Goal: Find specific page/section: Find specific page/section

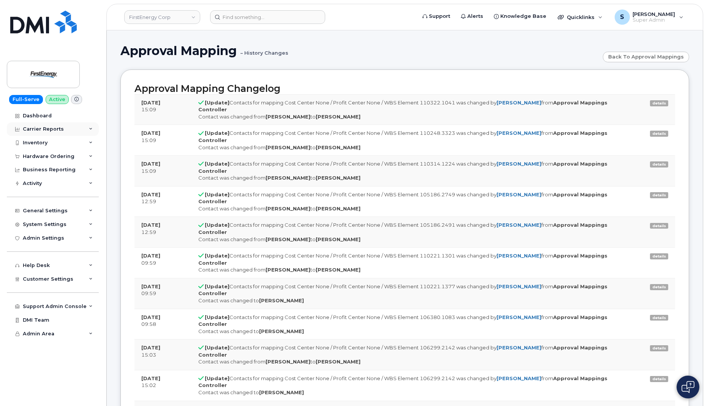
click at [54, 128] on div "Carrier Reports" at bounding box center [43, 129] width 41 height 6
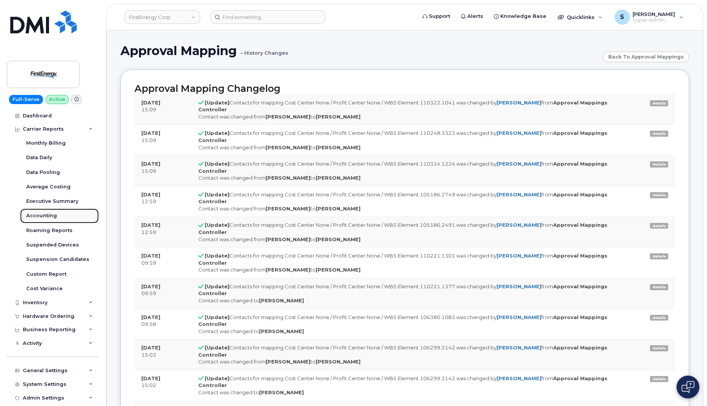
click at [53, 215] on div "Accounting" at bounding box center [41, 215] width 31 height 7
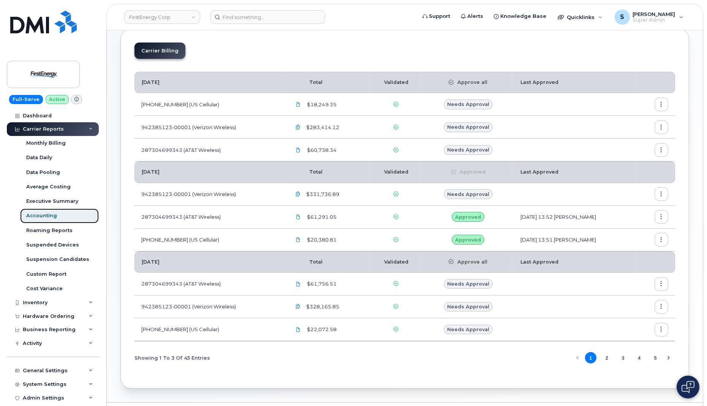
scroll to position [61, 0]
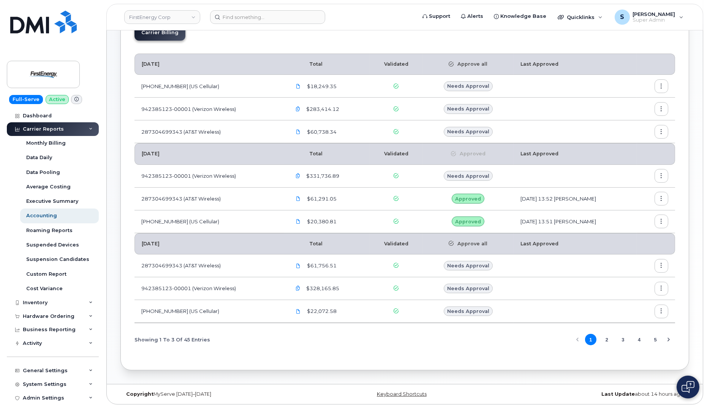
click at [608, 337] on button "2" at bounding box center [606, 339] width 11 height 11
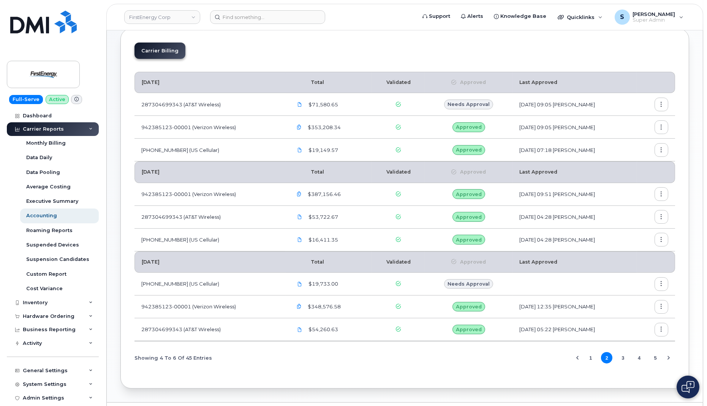
scroll to position [61, 0]
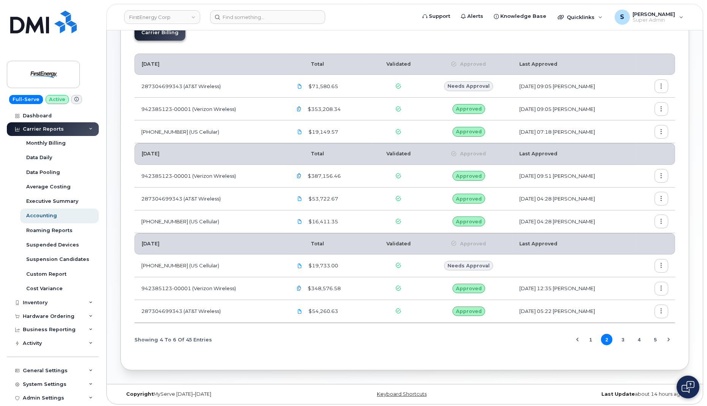
click at [624, 338] on button "3" at bounding box center [622, 339] width 11 height 11
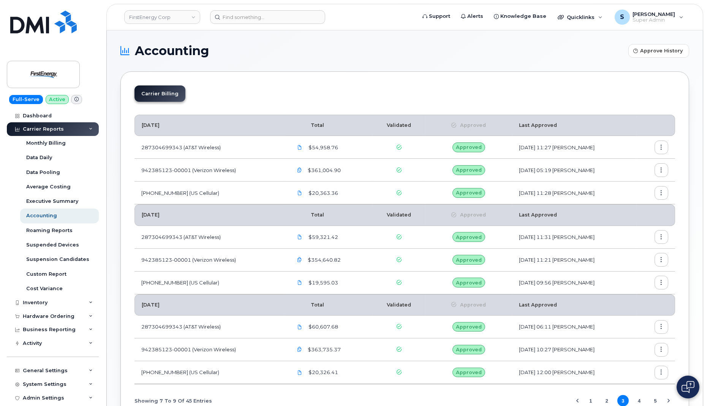
scroll to position [61, 0]
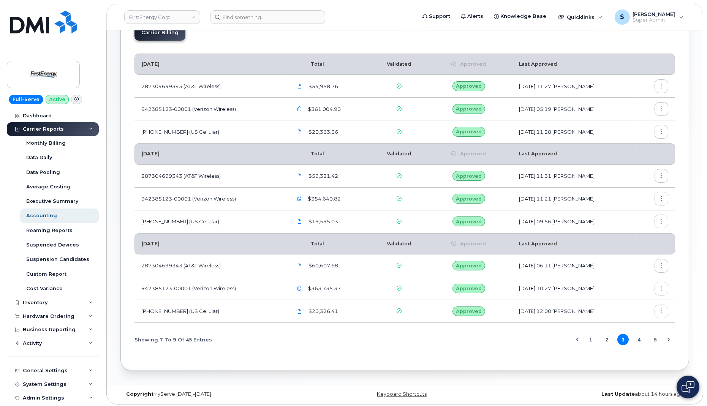
click at [640, 339] on button "4" at bounding box center [639, 339] width 11 height 11
